Goal: Task Accomplishment & Management: Use online tool/utility

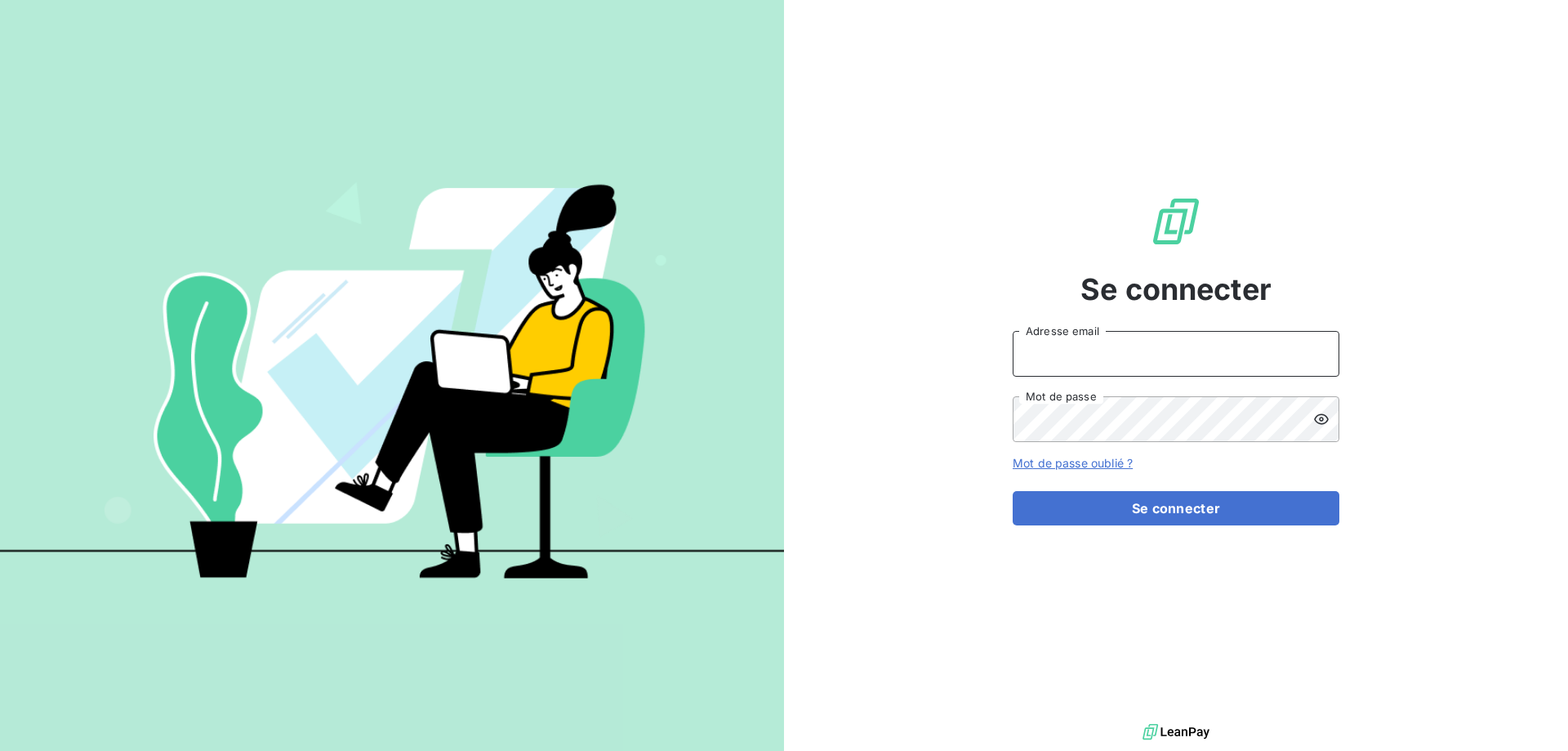
click at [1079, 343] on input "Adresse email" at bounding box center [1176, 354] width 327 height 46
type input "[PERSON_NAME][EMAIL_ADDRESS][DOMAIN_NAME]"
click at [1013, 491] on button "Se connecter" at bounding box center [1176, 508] width 327 height 34
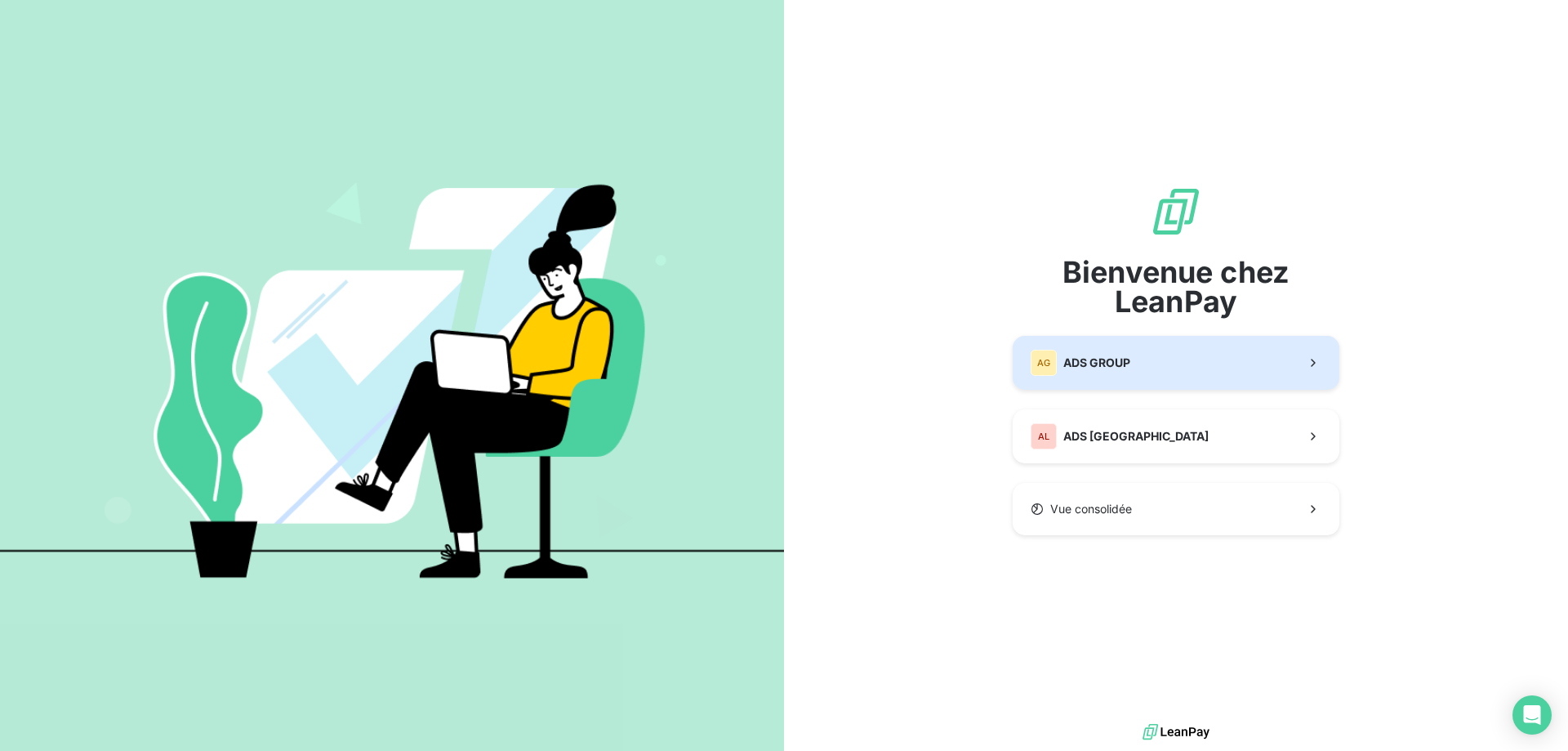
click at [1170, 373] on button "AG ADS GROUP" at bounding box center [1176, 363] width 327 height 54
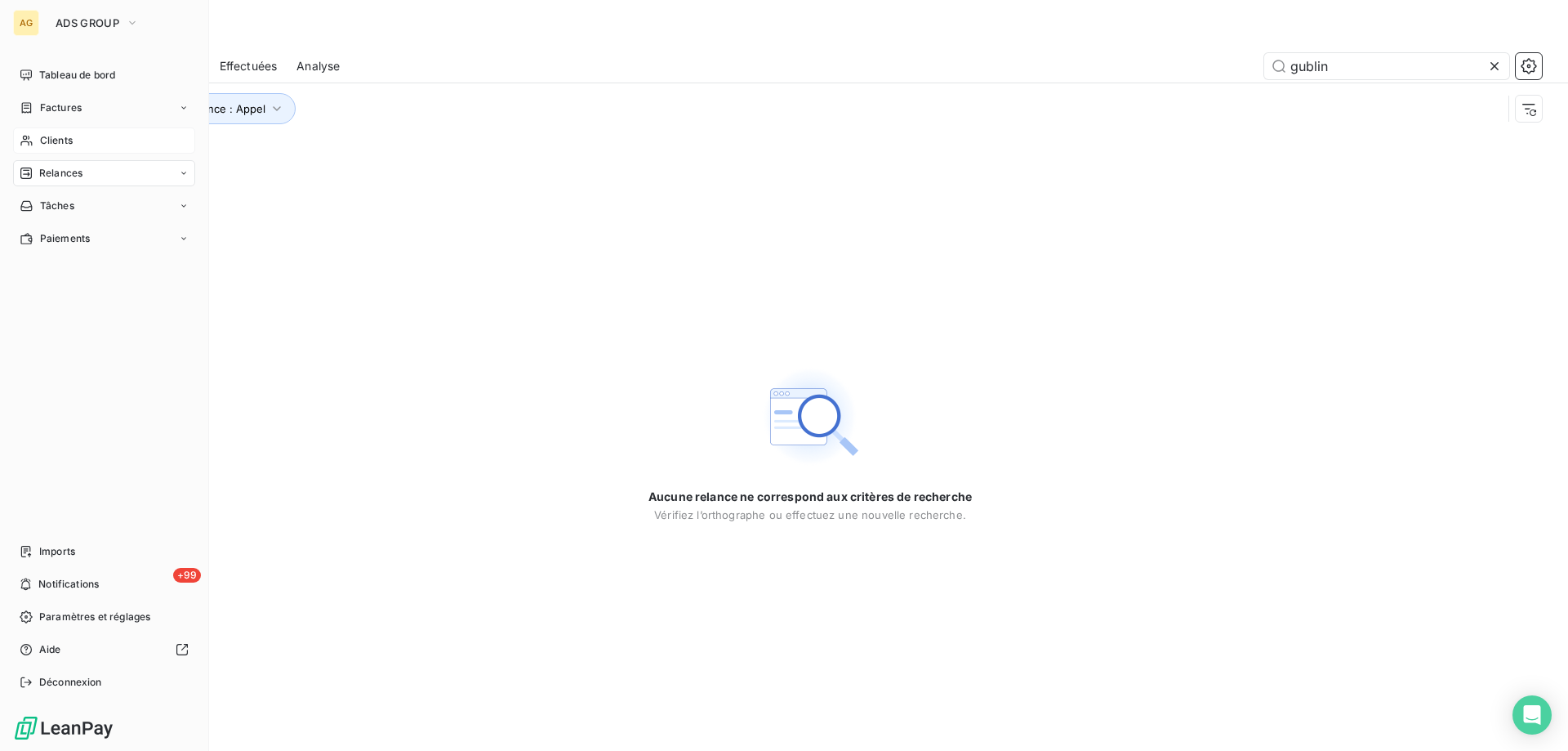
click at [48, 139] on span "Clients" at bounding box center [57, 140] width 33 height 15
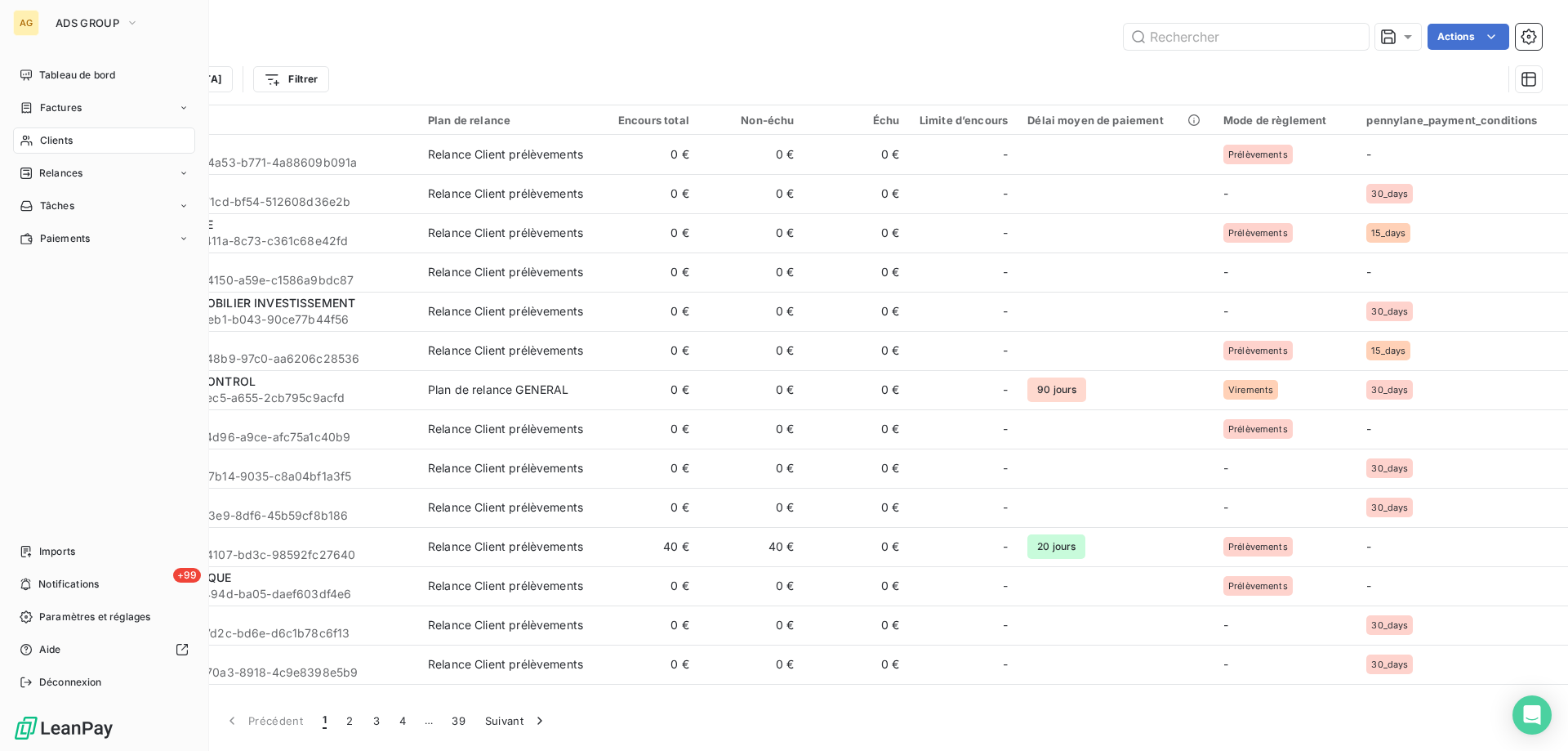
click at [50, 142] on span "Clients" at bounding box center [57, 140] width 33 height 15
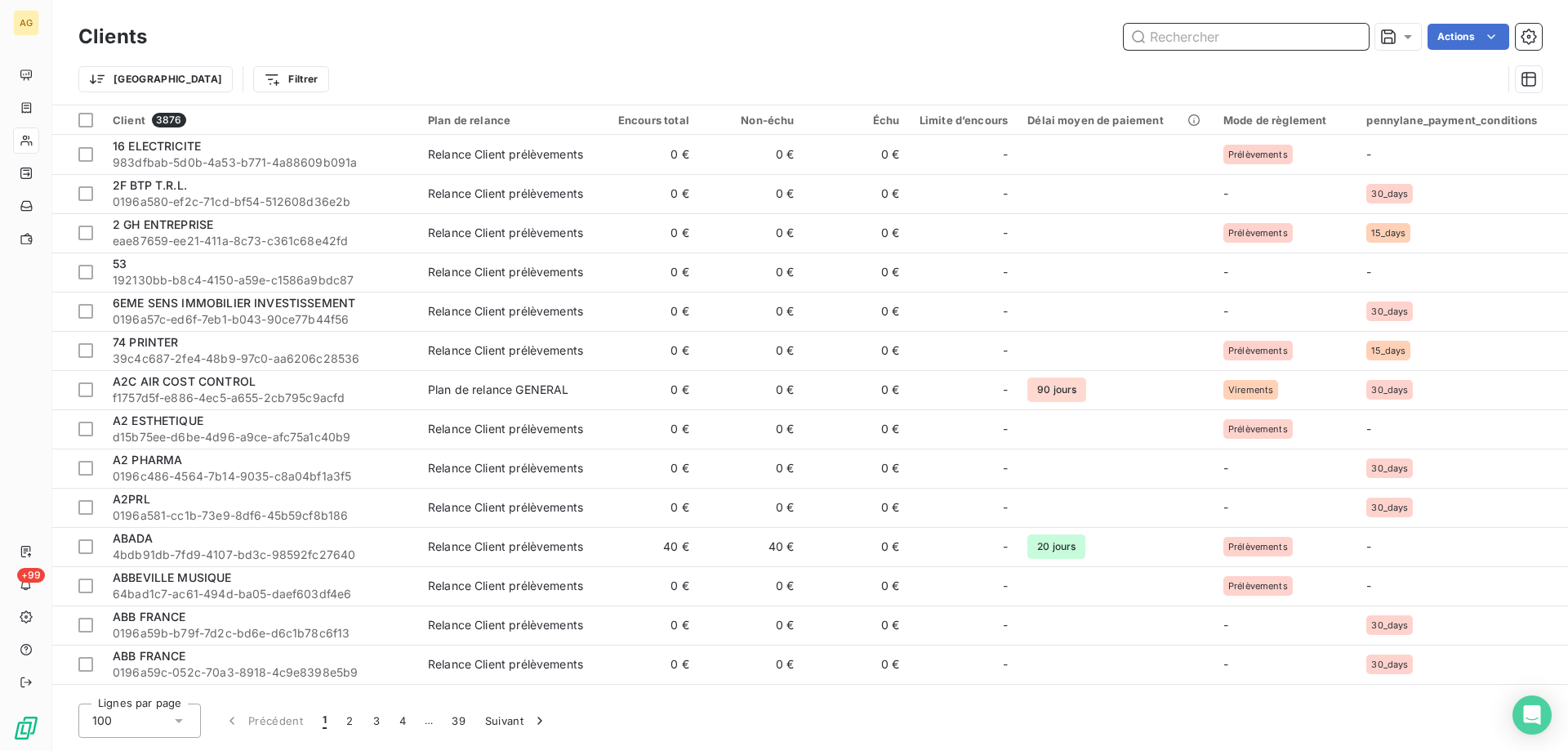
click at [1261, 43] on input "text" at bounding box center [1246, 37] width 245 height 26
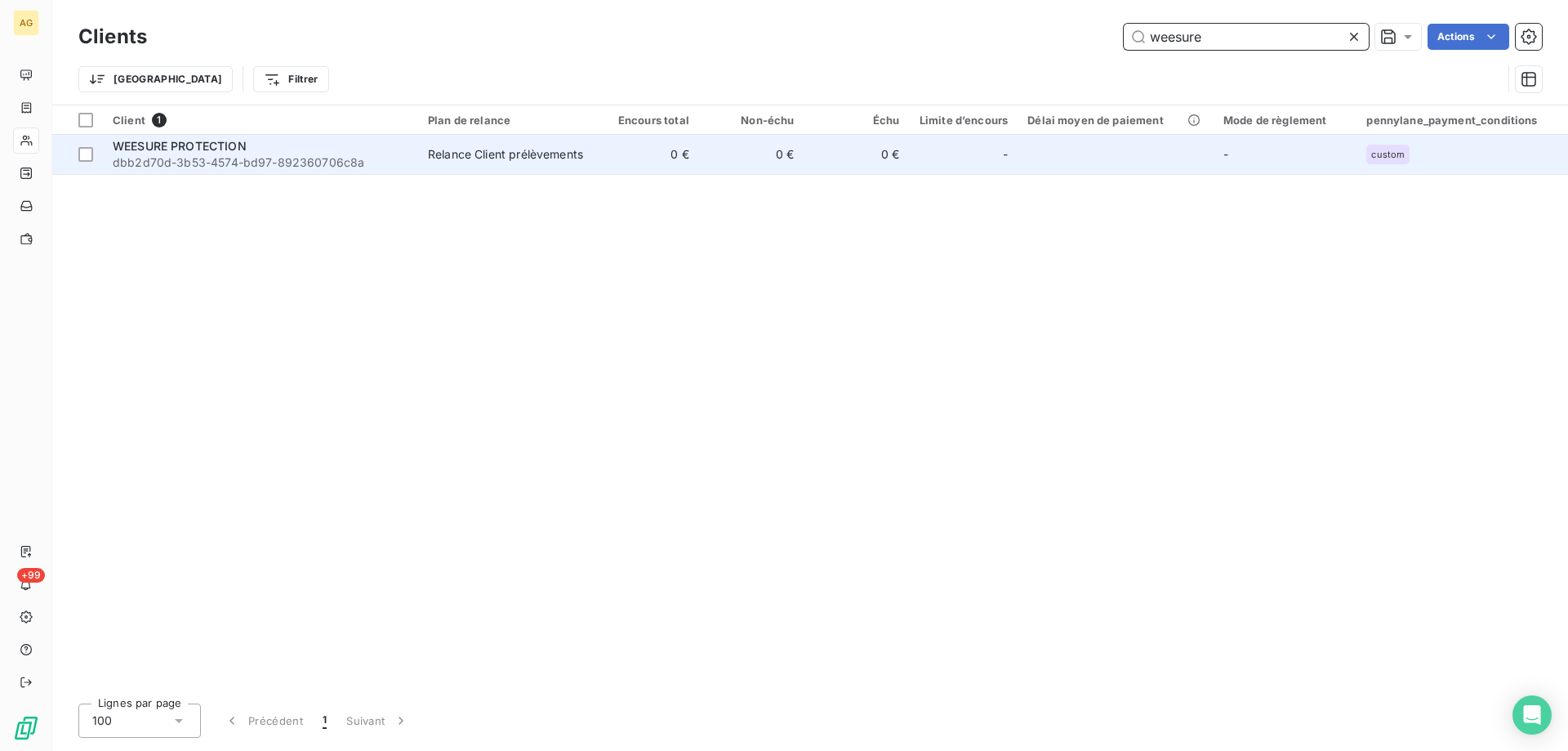
type input "weesure"
click at [258, 154] on span "dbb2d70d-3b53-4574-bd97-892360706c8a" at bounding box center [260, 163] width 295 height 16
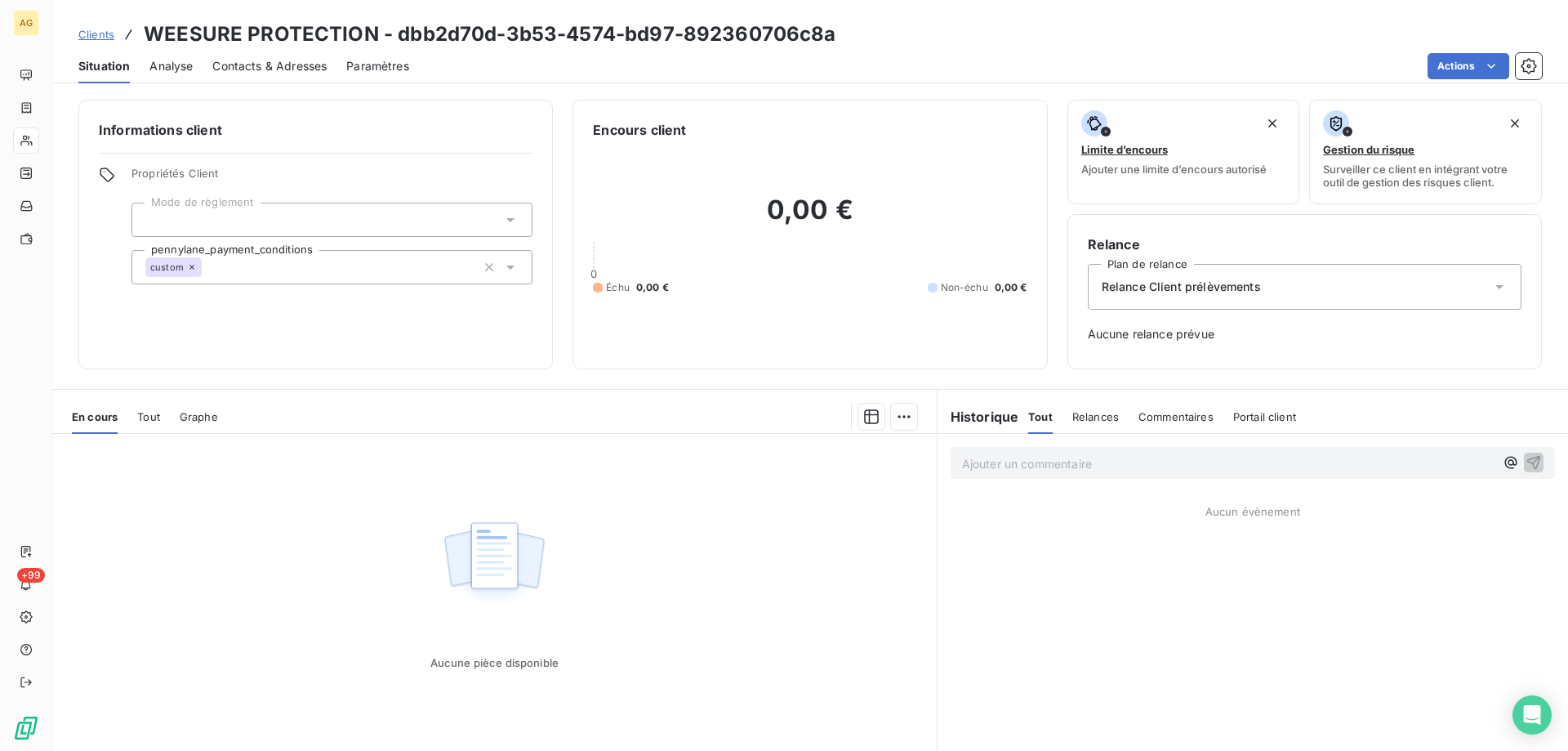
click at [152, 414] on span "Tout" at bounding box center [149, 417] width 23 height 13
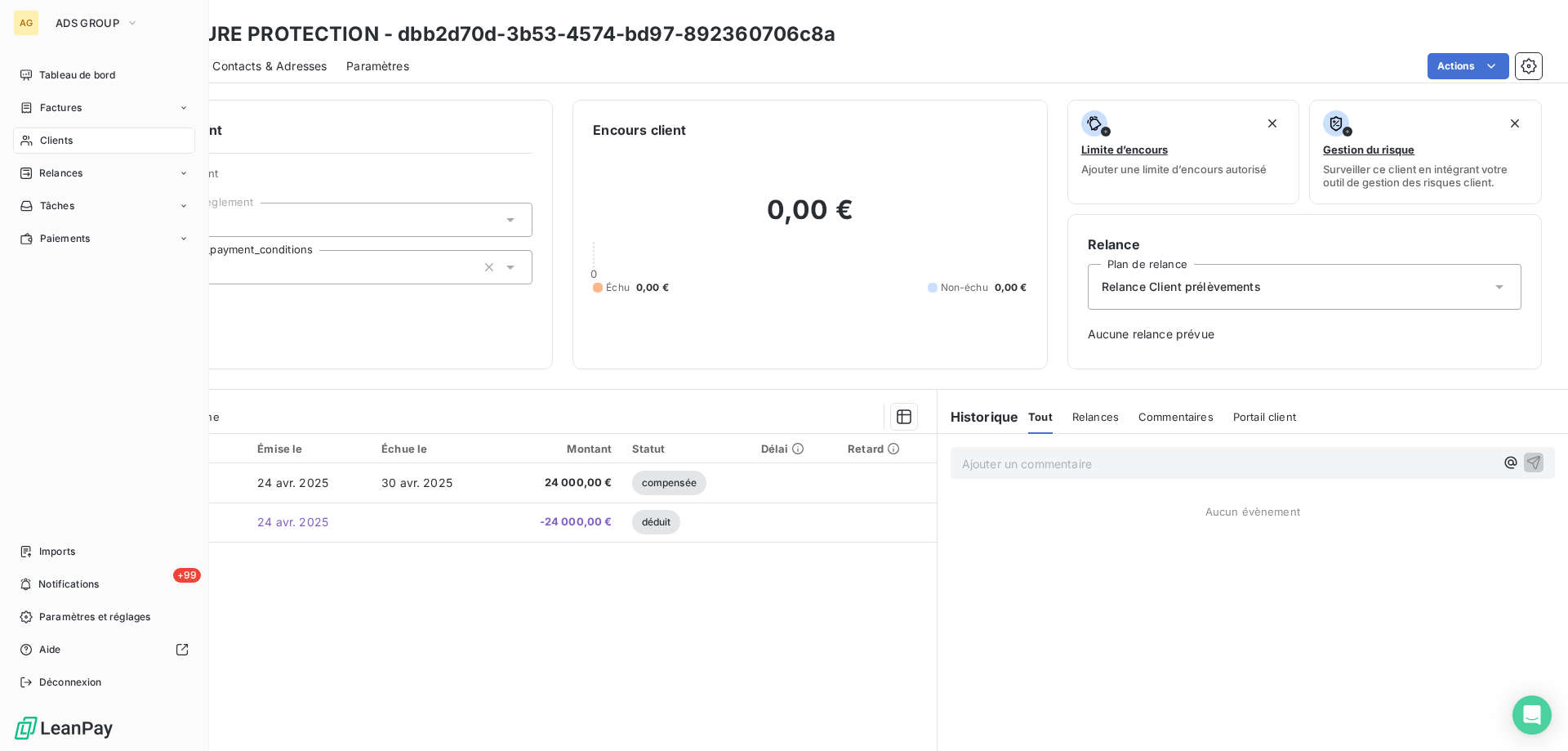
click at [51, 135] on span "Clients" at bounding box center [57, 140] width 33 height 15
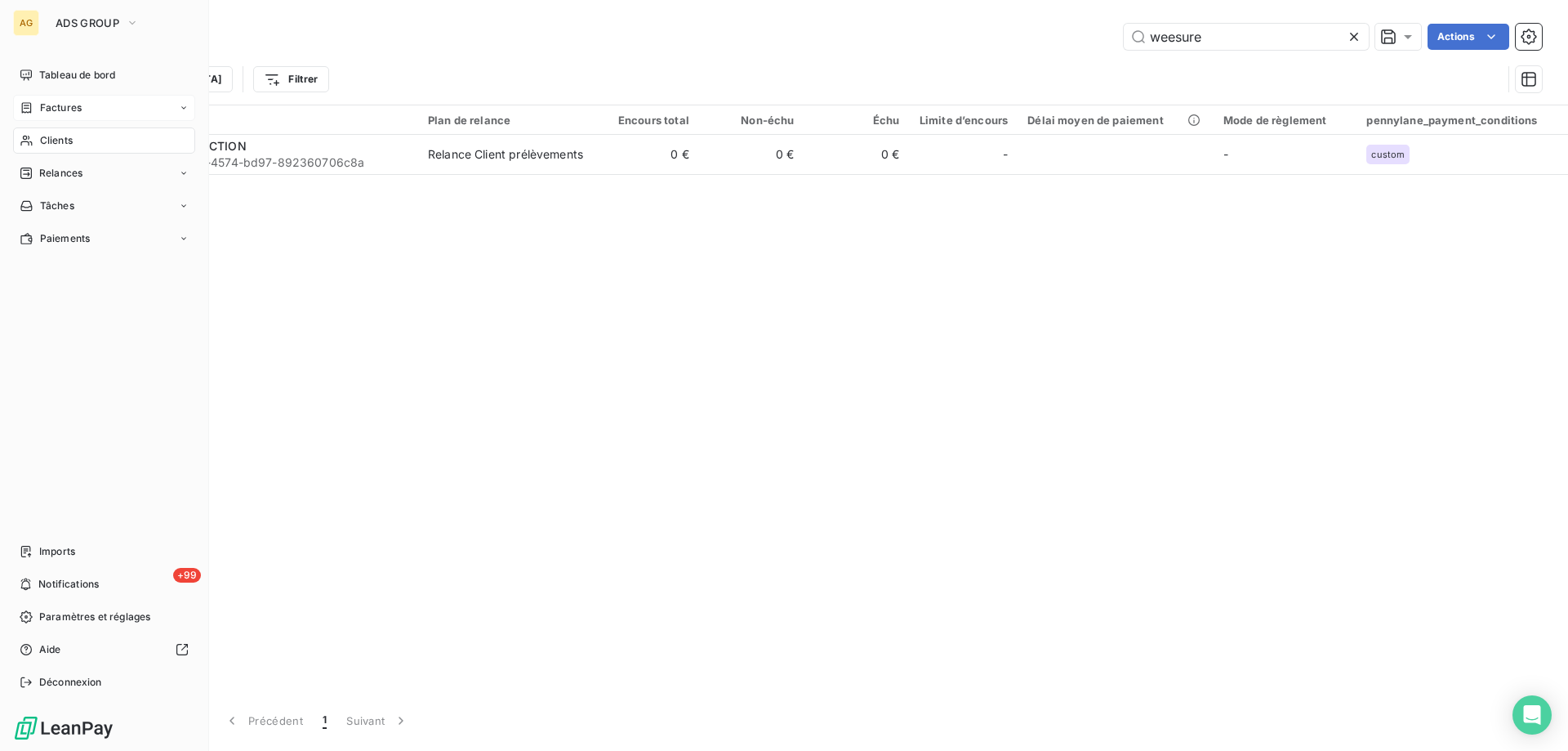
click at [59, 103] on span "Factures" at bounding box center [61, 108] width 42 height 15
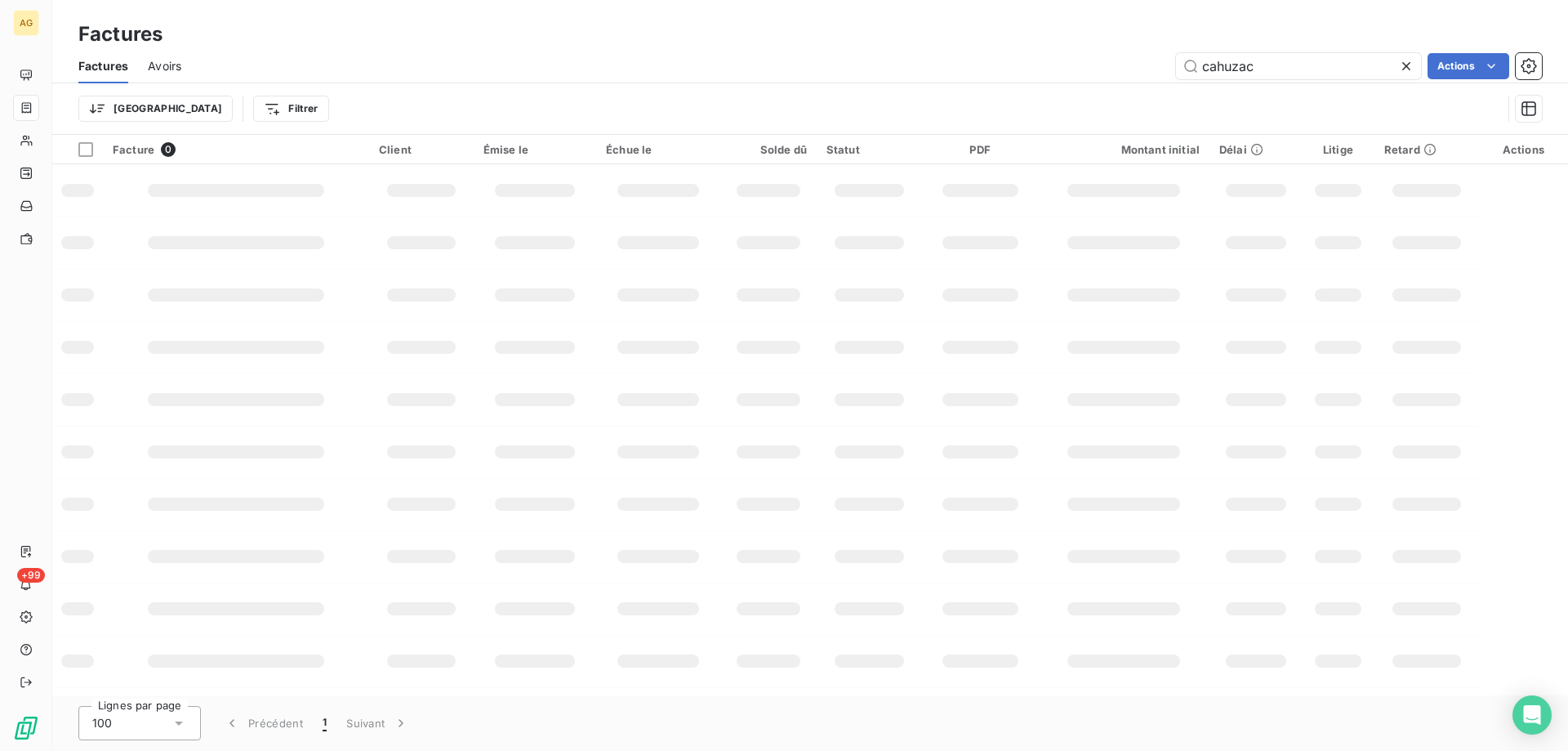
drag, startPoint x: 1243, startPoint y: 64, endPoint x: 1124, endPoint y: 59, distance: 119.1
click at [1124, 59] on div "cahuzac Actions" at bounding box center [871, 66] width 1341 height 26
type input "7"
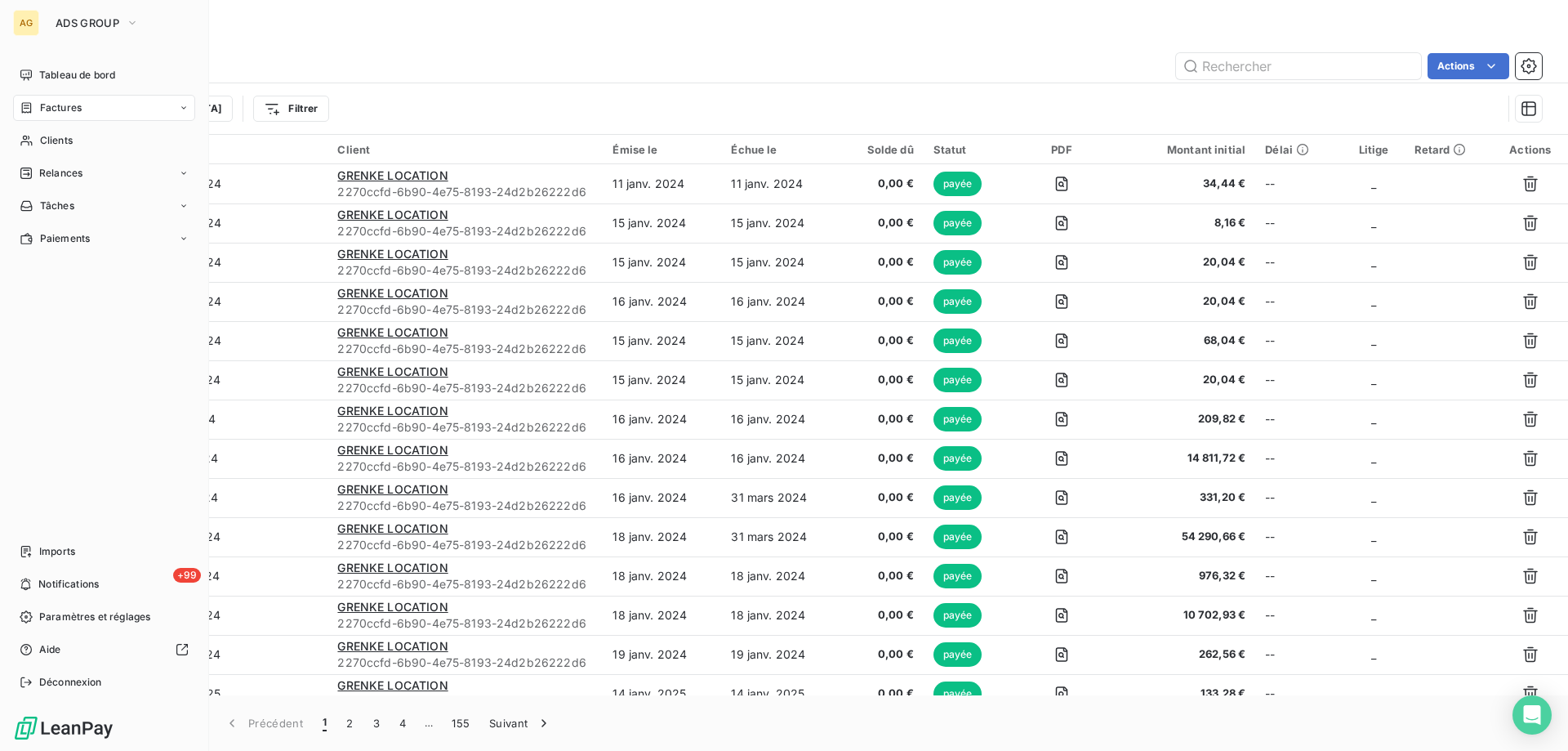
click at [35, 108] on div "Factures" at bounding box center [51, 108] width 62 height 15
click at [52, 208] on span "Clients" at bounding box center [57, 206] width 33 height 15
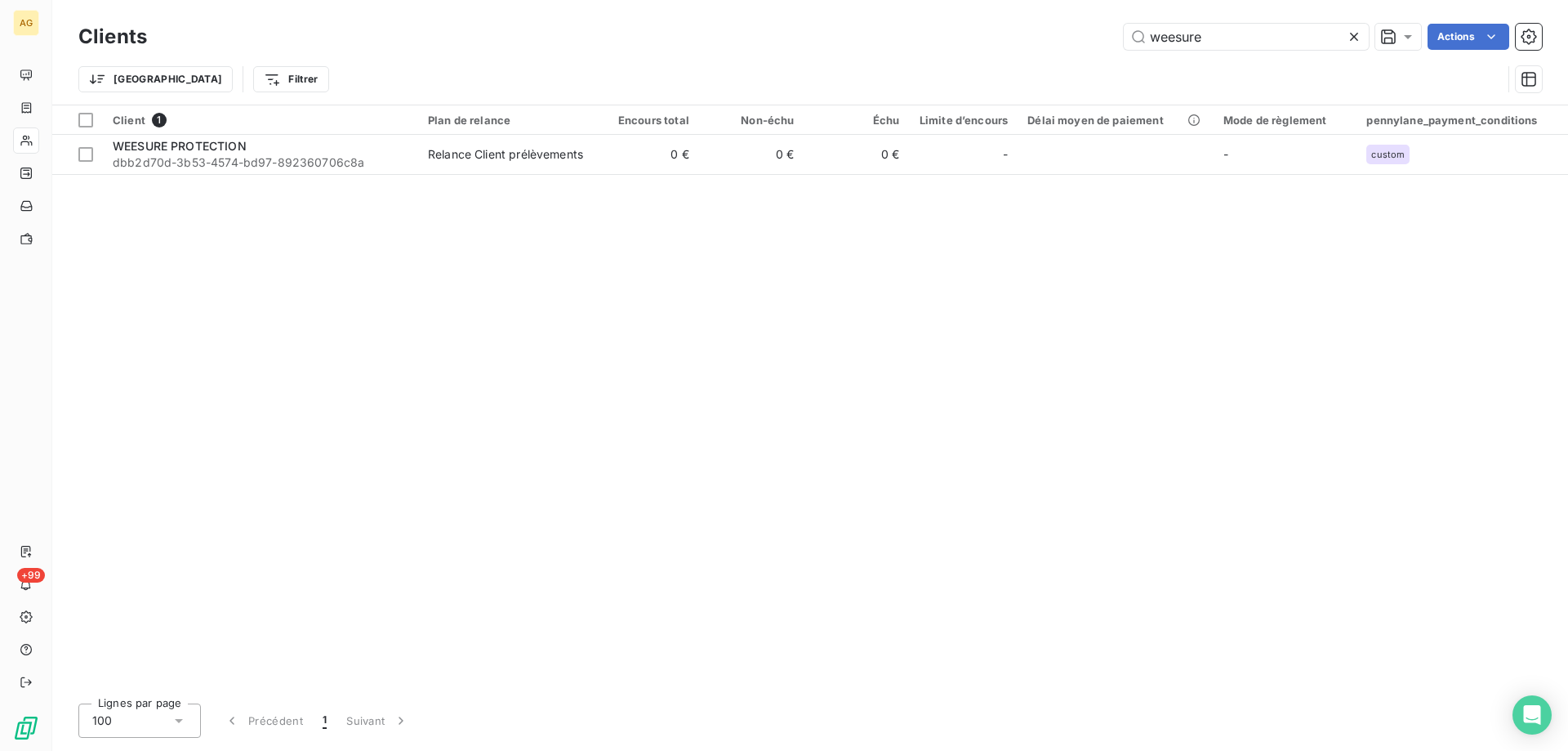
drag, startPoint x: 1220, startPoint y: 38, endPoint x: 939, endPoint y: 26, distance: 281.3
click at [1063, 50] on div "Clients weesure Actions" at bounding box center [811, 37] width 1464 height 34
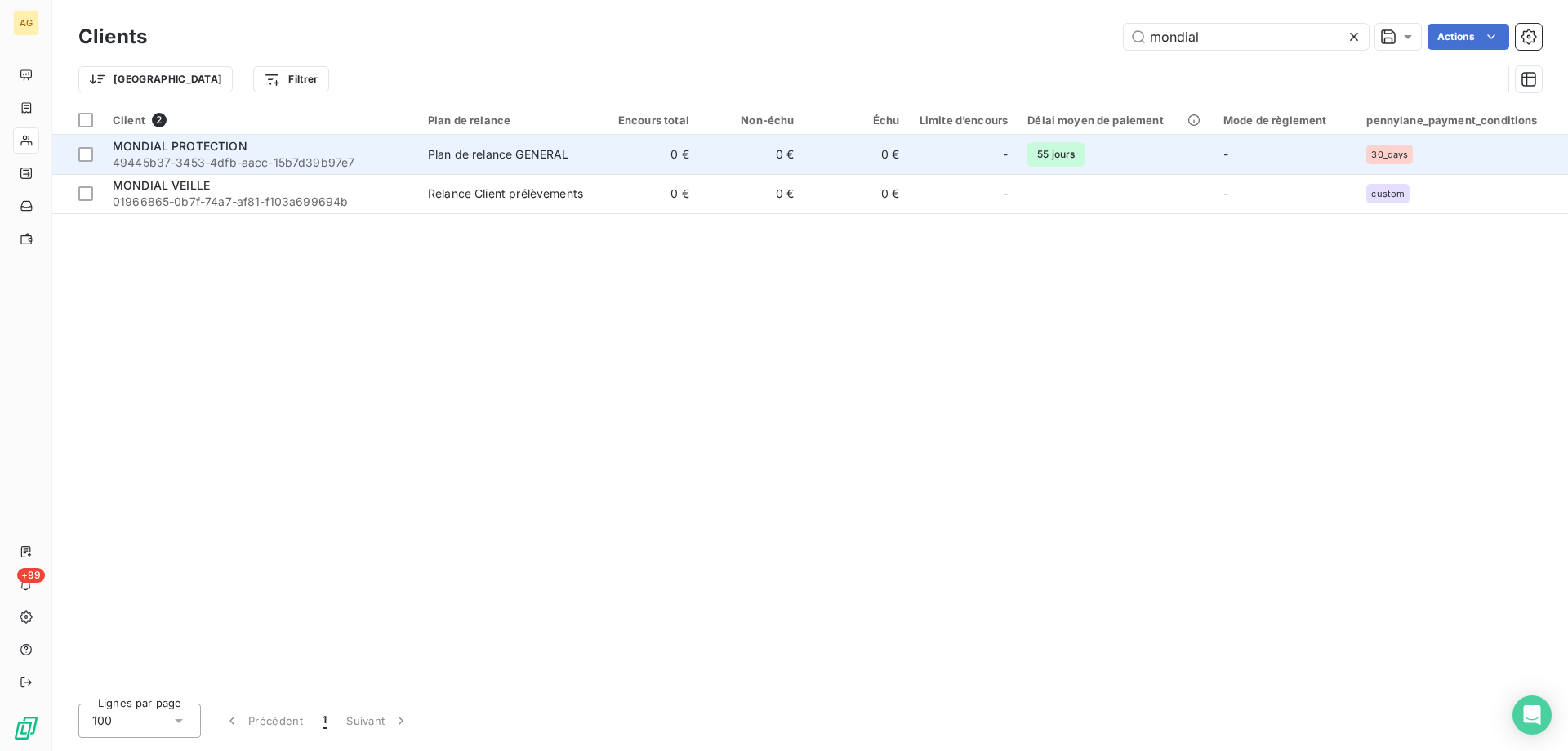
type input "mondial"
click at [168, 156] on span "49445b37-3453-4dfb-aacc-15b7d39b97e7" at bounding box center [260, 163] width 295 height 16
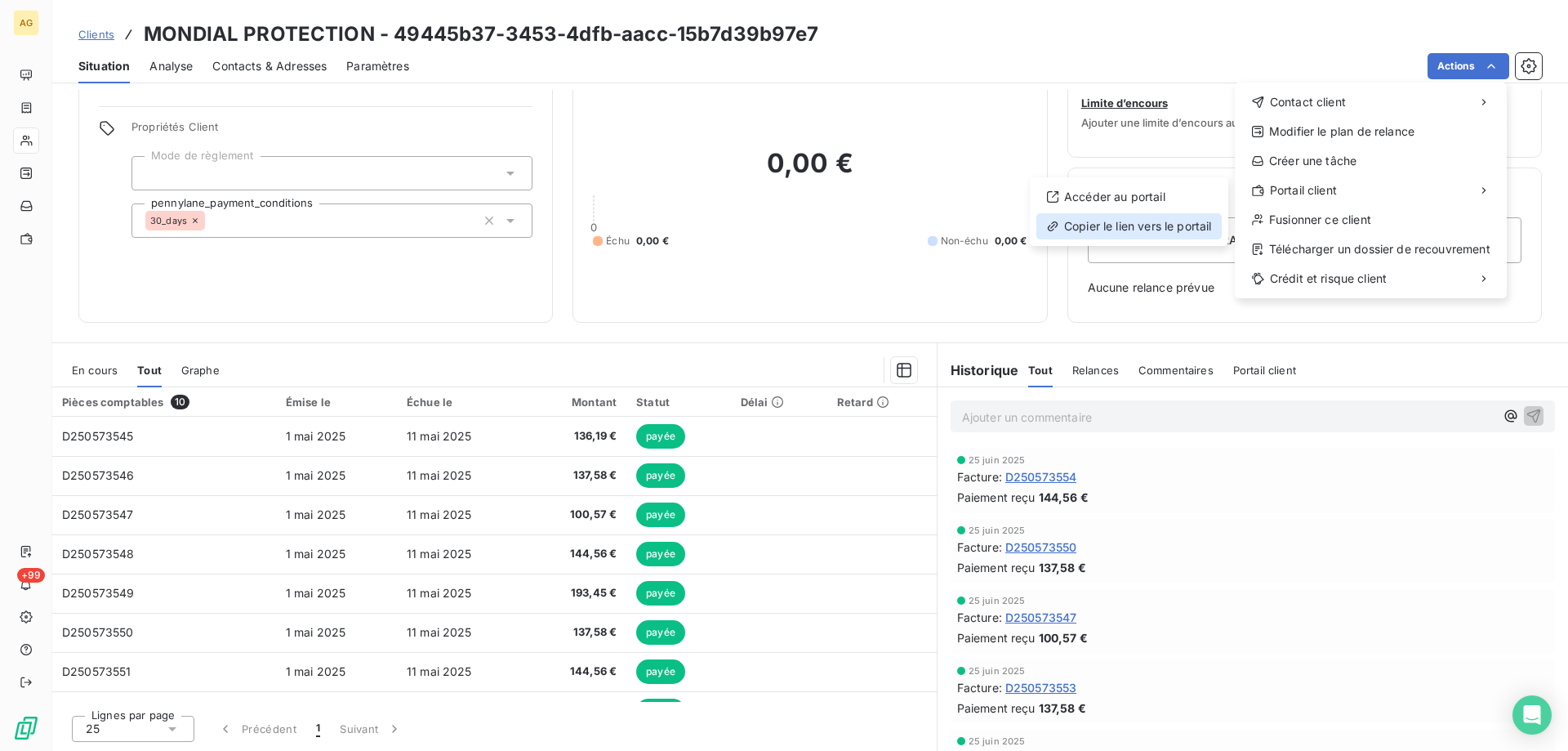
click at [1143, 224] on div "Copier le lien vers le portail" at bounding box center [1129, 227] width 185 height 26
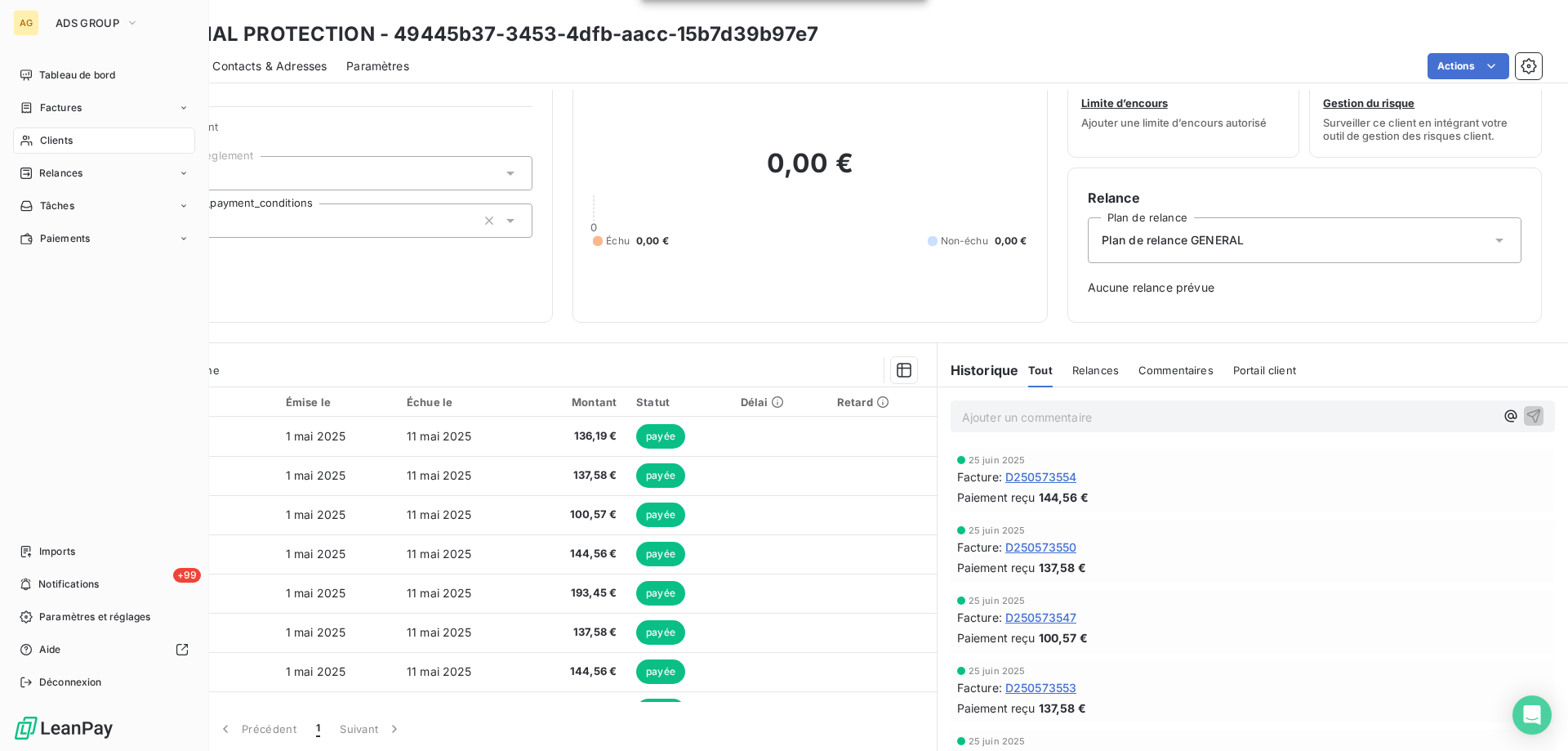
click at [64, 142] on span "Clients" at bounding box center [57, 140] width 33 height 15
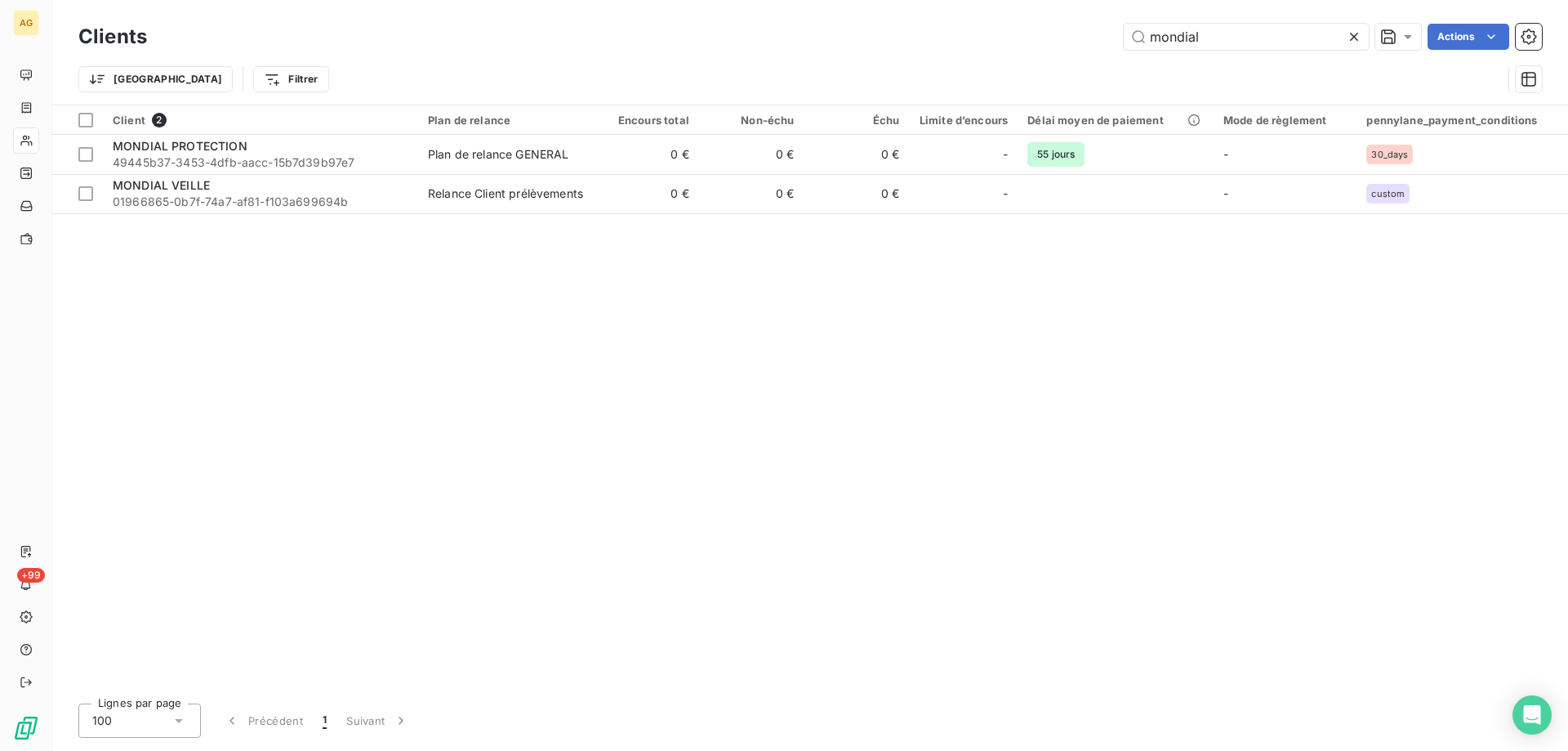
drag, startPoint x: 1217, startPoint y: 42, endPoint x: 883, endPoint y: 16, distance: 335.0
click at [883, 16] on div "Clients mondial Actions Trier Filtrer" at bounding box center [810, 52] width 1515 height 104
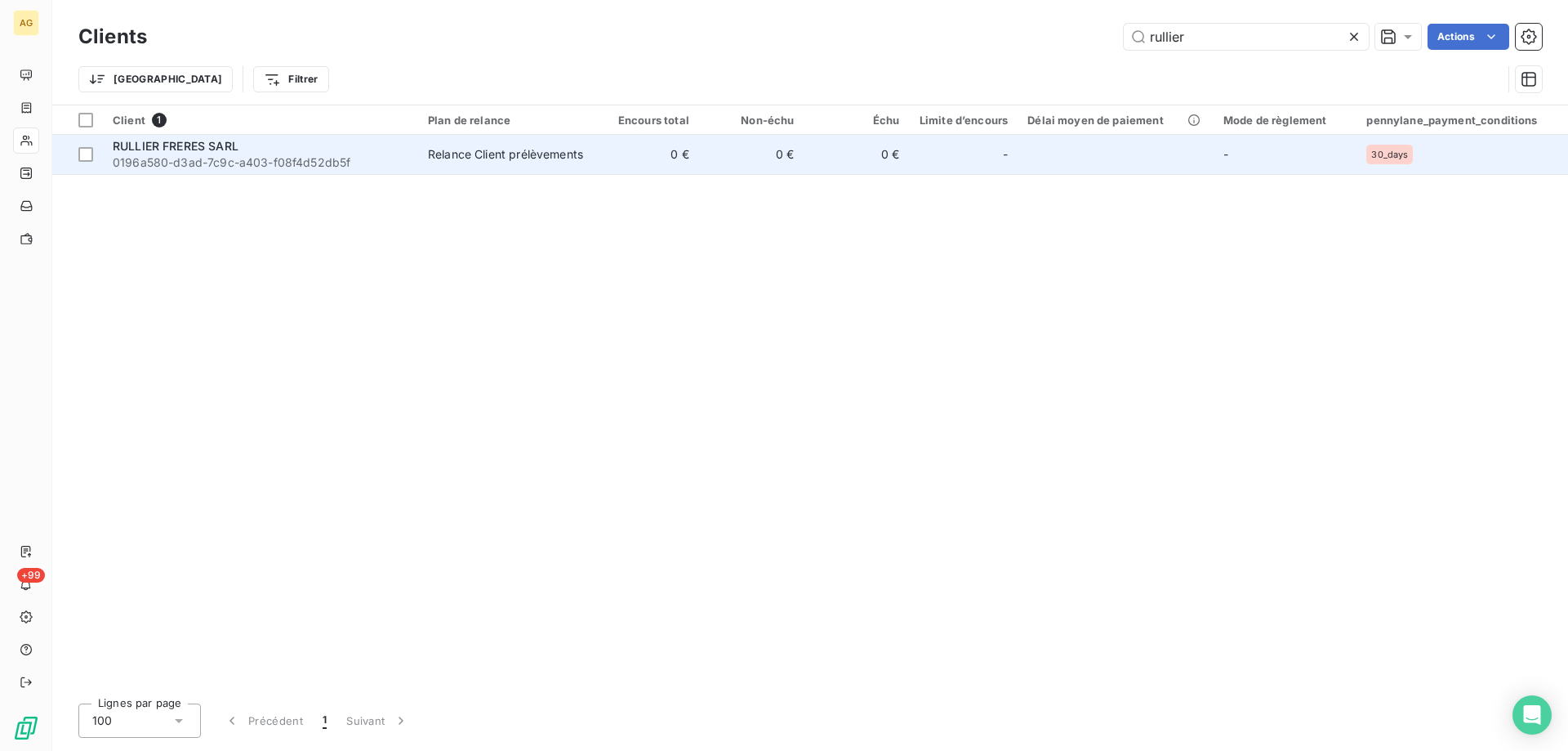
type input "rullier"
click at [218, 149] on span "RULLIER FRERES SARL" at bounding box center [175, 145] width 126 height 14
